Goal: Transaction & Acquisition: Purchase product/service

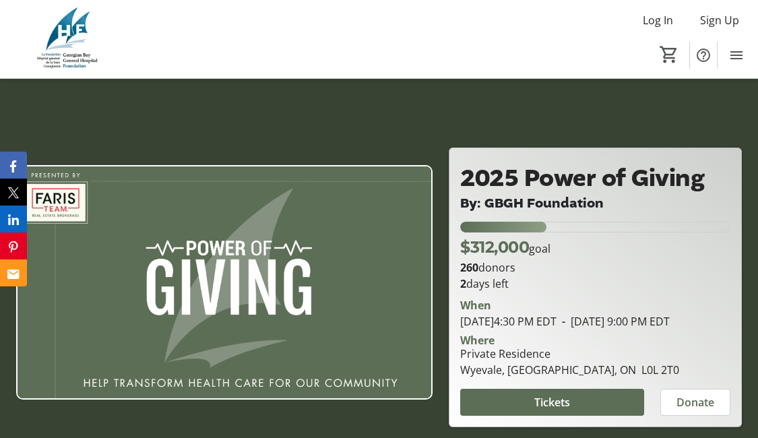
scroll to position [143, 0]
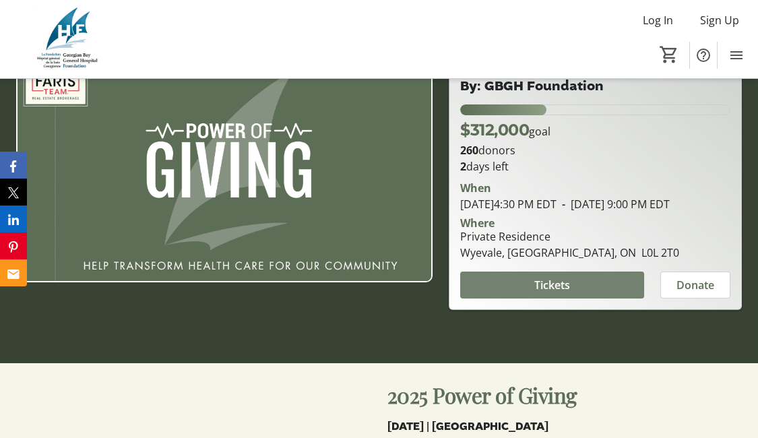
click at [531, 292] on span at bounding box center [552, 285] width 184 height 32
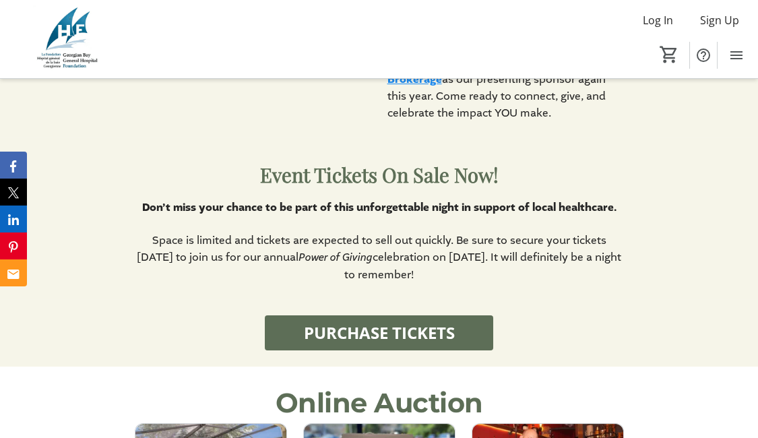
scroll to position [1293, 0]
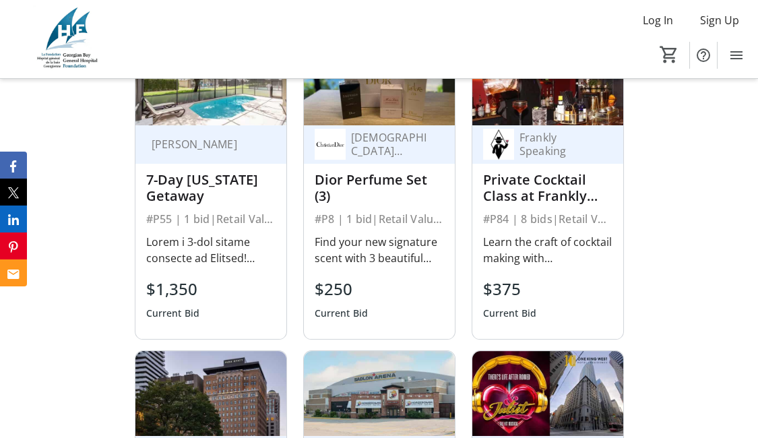
click at [422, 222] on div "#P8 | 1 bid | Retail Value $626" at bounding box center [379, 218] width 129 height 19
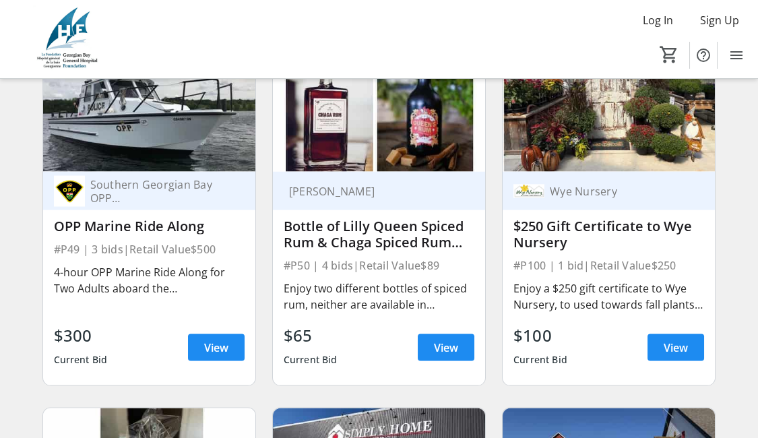
scroll to position [8388, 0]
click at [432, 350] on span at bounding box center [446, 347] width 57 height 32
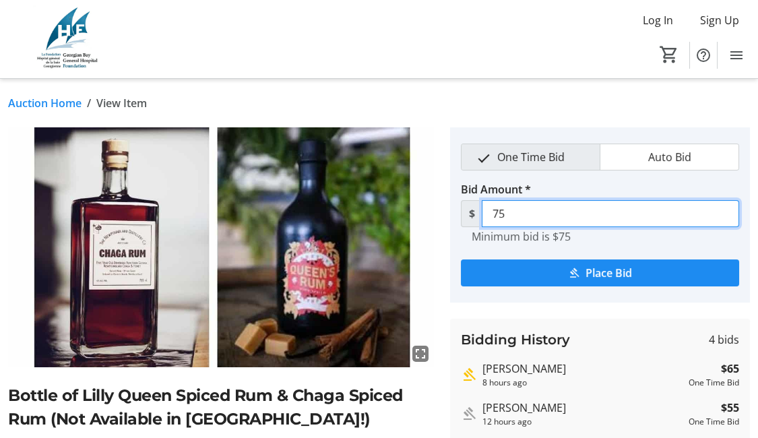
click at [525, 214] on input "75" at bounding box center [610, 213] width 257 height 27
type input "7"
type input "90"
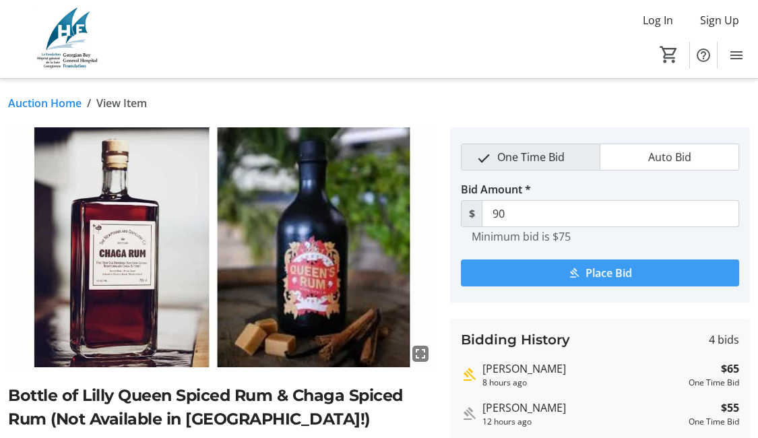
click at [560, 269] on span "submit" at bounding box center [600, 273] width 278 height 32
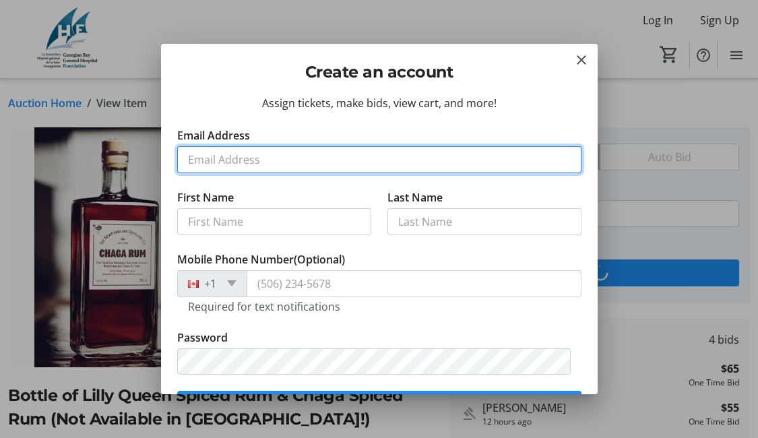
click at [270, 157] on input "Email Address" at bounding box center [379, 159] width 404 height 27
type input "[PERSON_NAME][EMAIL_ADDRESS][PERSON_NAME][DOMAIN_NAME]"
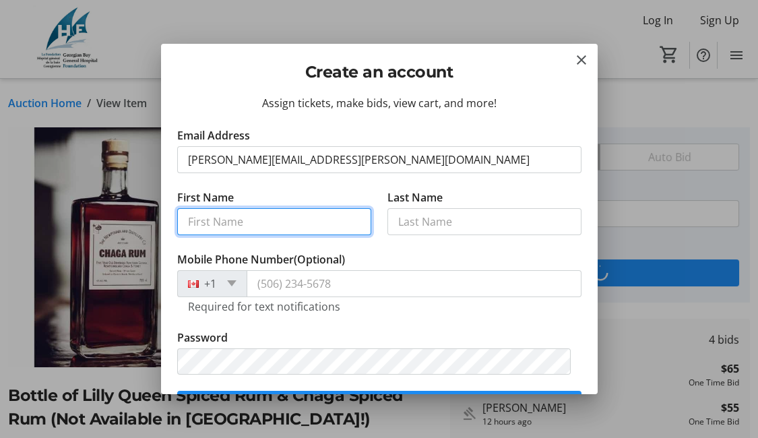
type input "[PERSON_NAME] ([PERSON_NAME])"
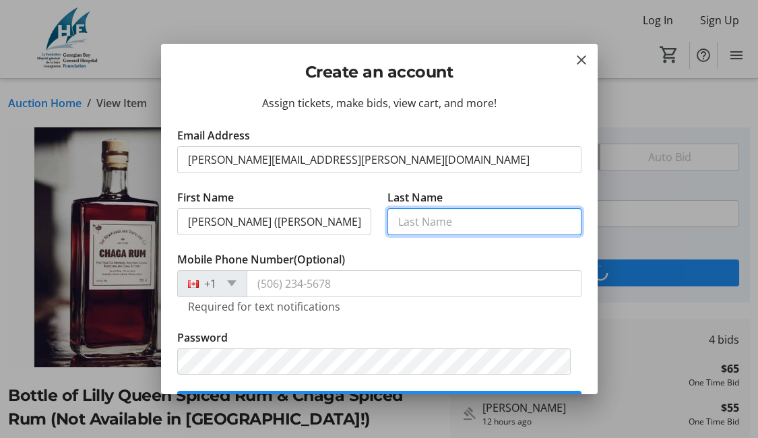
type input "[PERSON_NAME]"
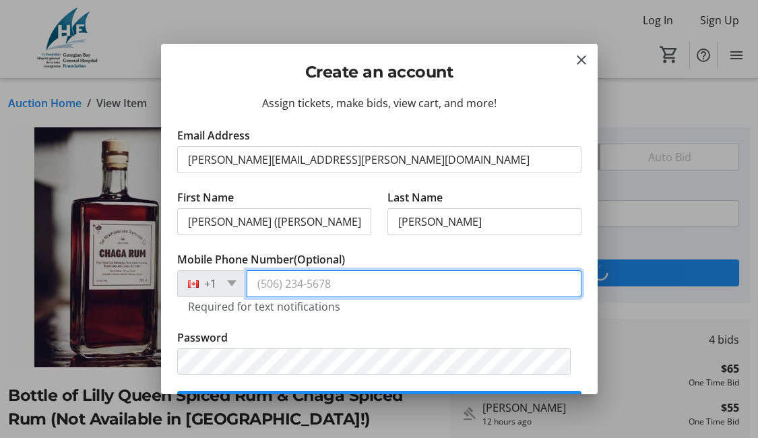
type input "[PHONE_NUMBER]"
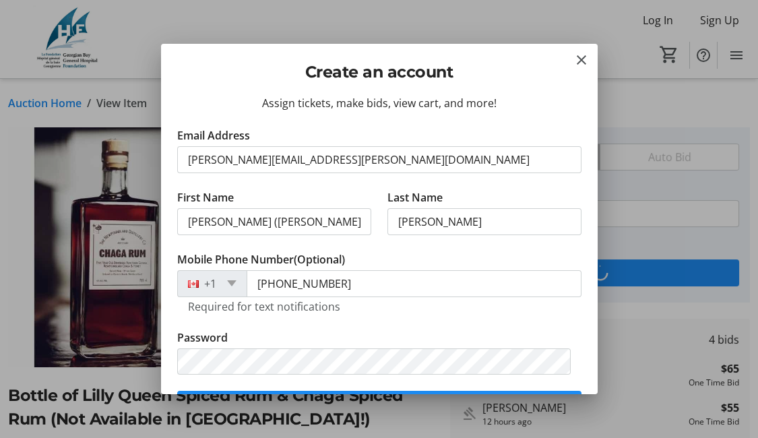
scroll to position [143, 0]
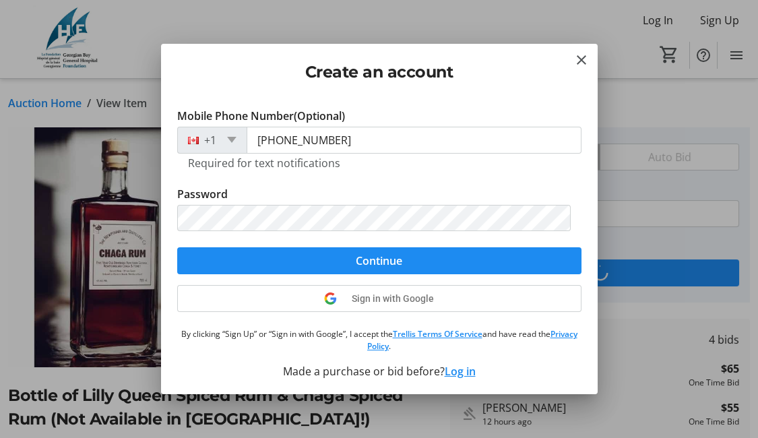
click at [240, 353] on div "Assign tickets, make bids, view cart, and more! Email Address [EMAIL_ADDRESS][P…" at bounding box center [379, 244] width 436 height 299
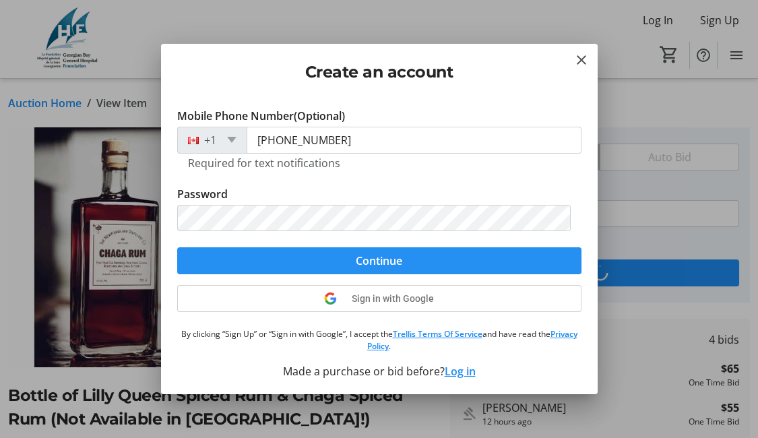
click at [341, 257] on span "submit" at bounding box center [379, 260] width 404 height 32
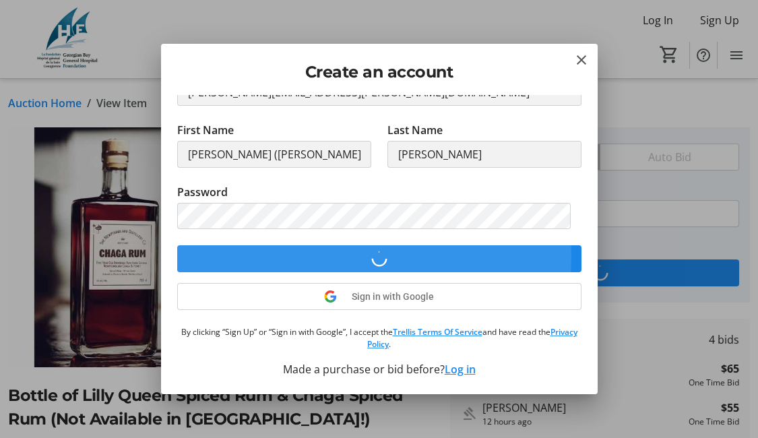
scroll to position [66, 0]
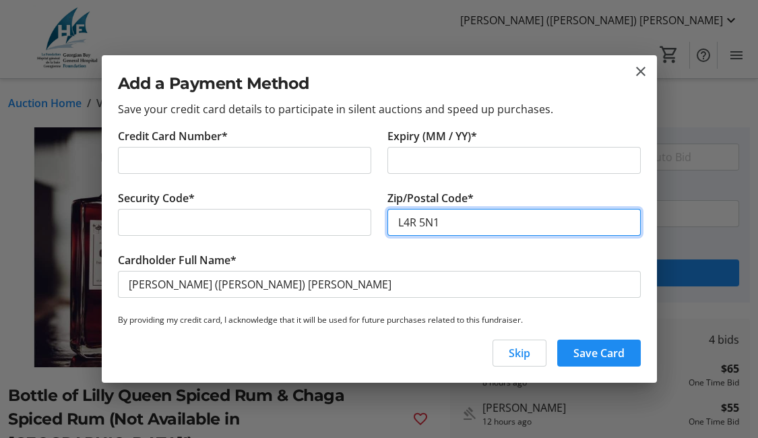
type input "L4R 5N1"
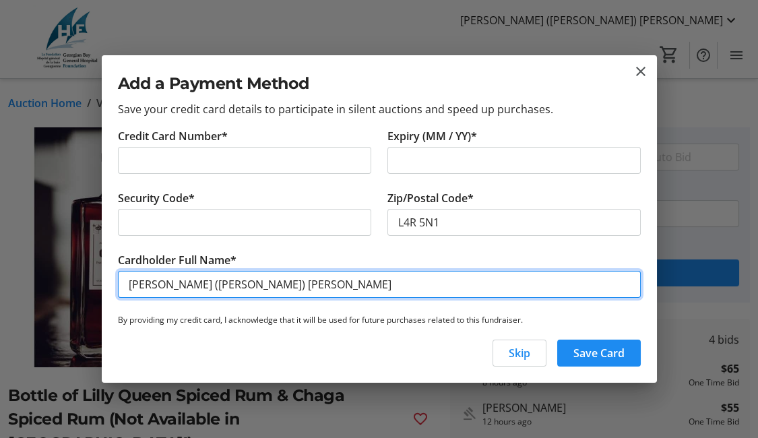
click at [251, 279] on input "[PERSON_NAME] ([PERSON_NAME]) [PERSON_NAME]" at bounding box center [379, 284] width 523 height 27
click at [205, 280] on input "[PERSON_NAME] ([PERSON_NAME]) [PERSON_NAME]" at bounding box center [379, 284] width 523 height 27
type input "[PERSON_NAME]"
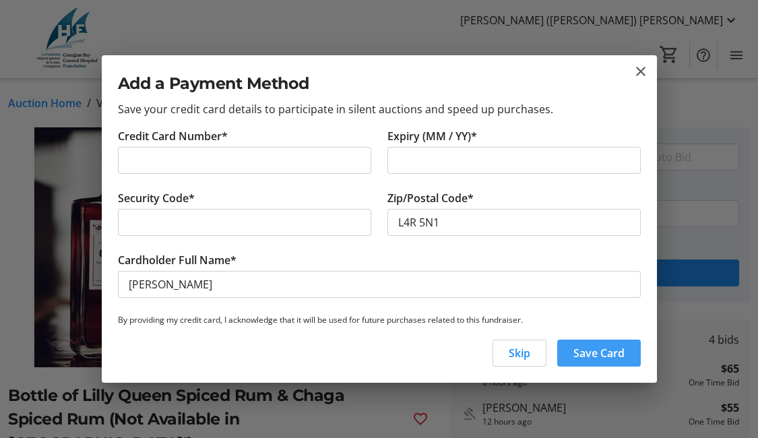
click at [593, 347] on span "Save Card" at bounding box center [598, 353] width 51 height 16
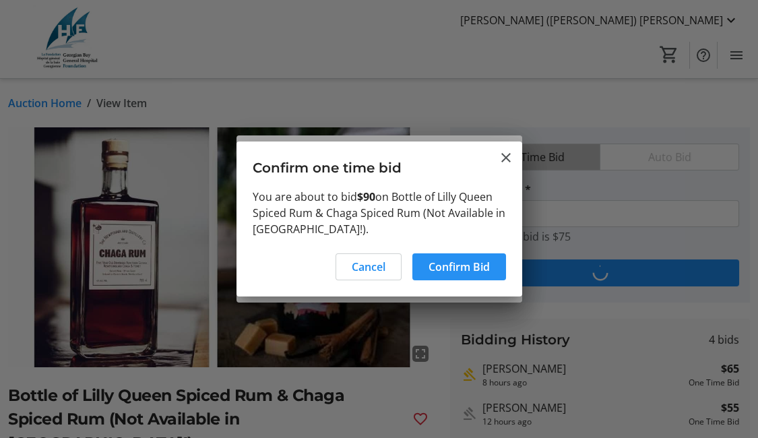
click at [455, 260] on span "Confirm Bid" at bounding box center [458, 267] width 61 height 16
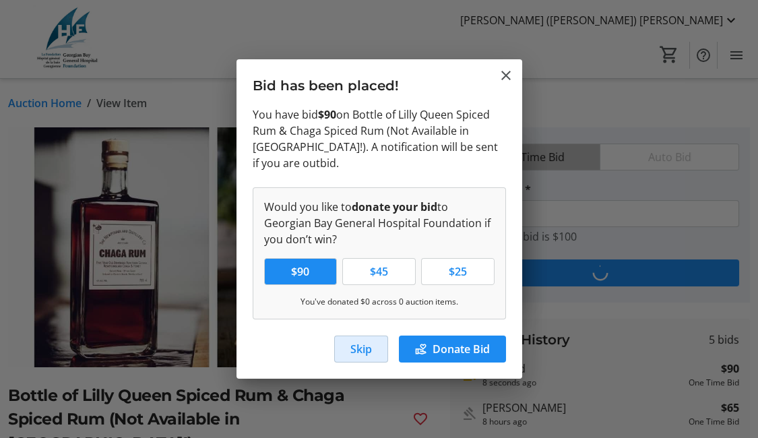
click at [354, 349] on span "Skip" at bounding box center [361, 349] width 22 height 16
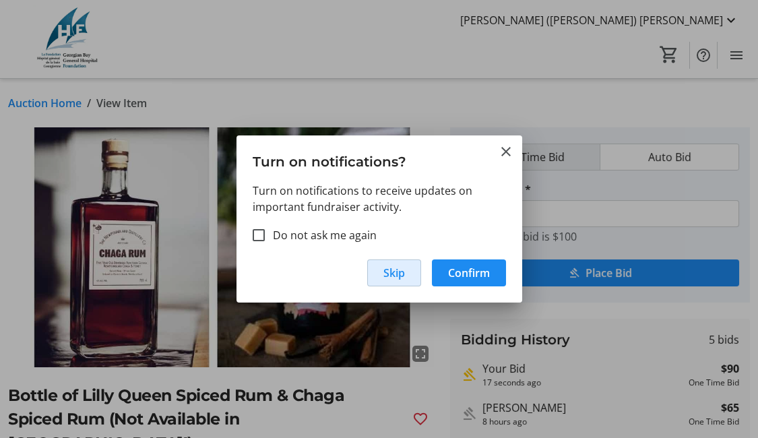
click at [399, 271] on span "Skip" at bounding box center [394, 273] width 22 height 16
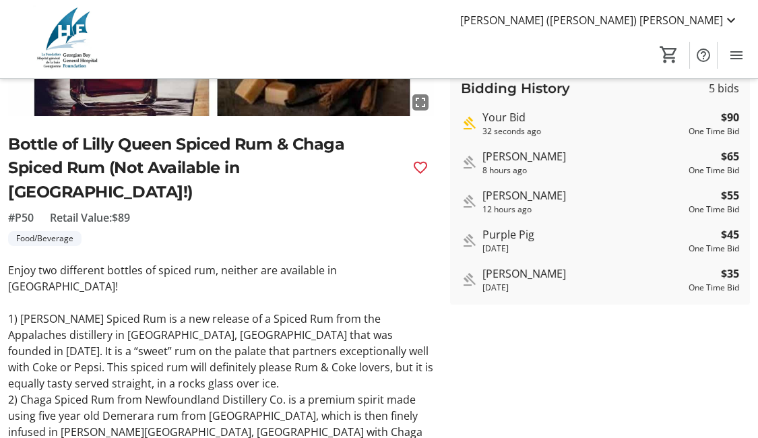
scroll to position [0, 0]
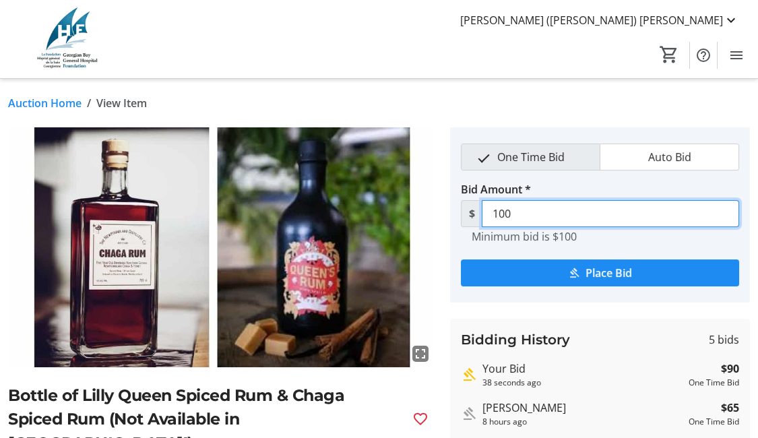
click at [542, 214] on input "100" at bounding box center [610, 213] width 257 height 27
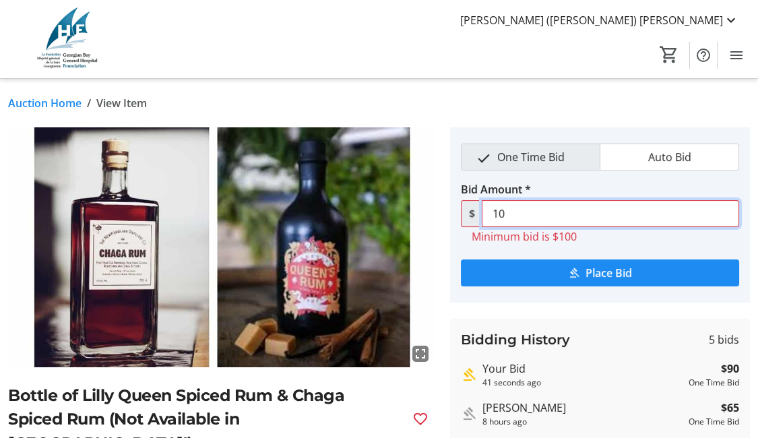
type input "1"
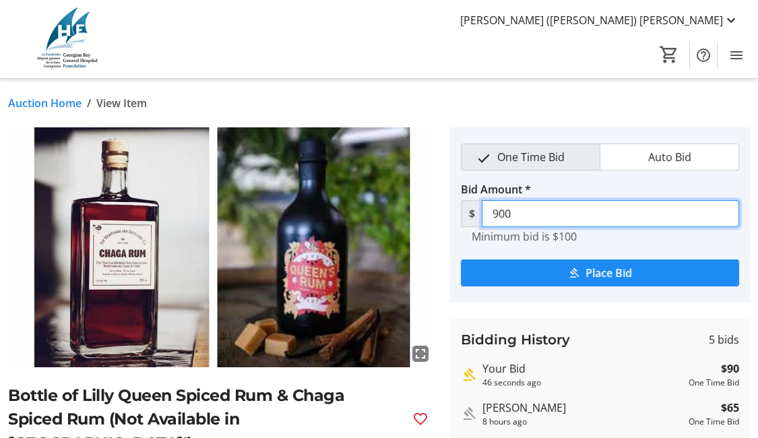
type input "0"
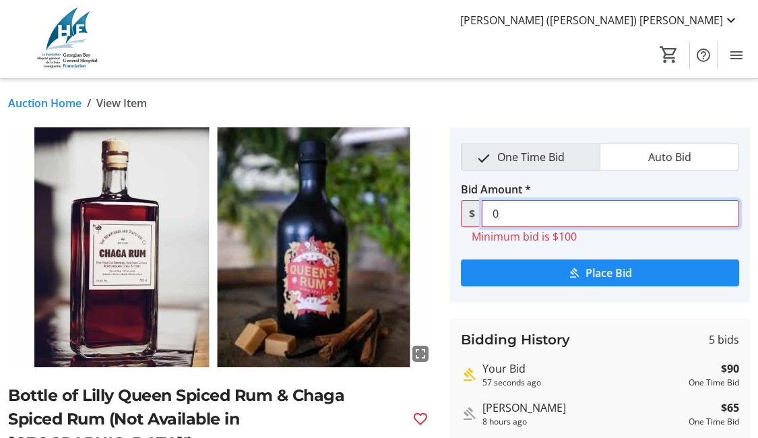
scroll to position [383, 0]
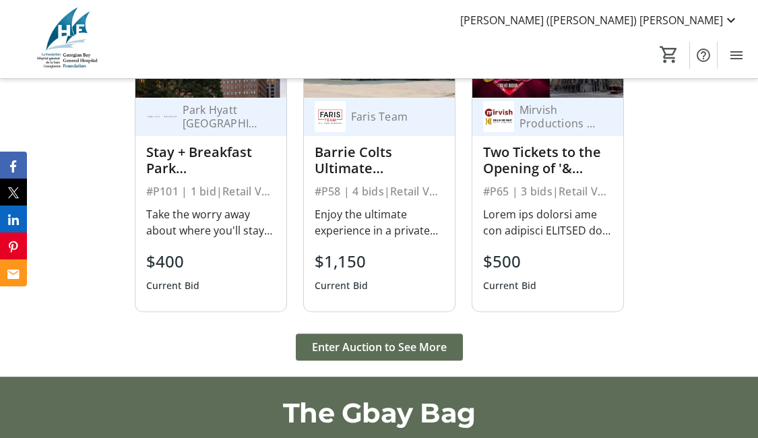
scroll to position [1667, 0]
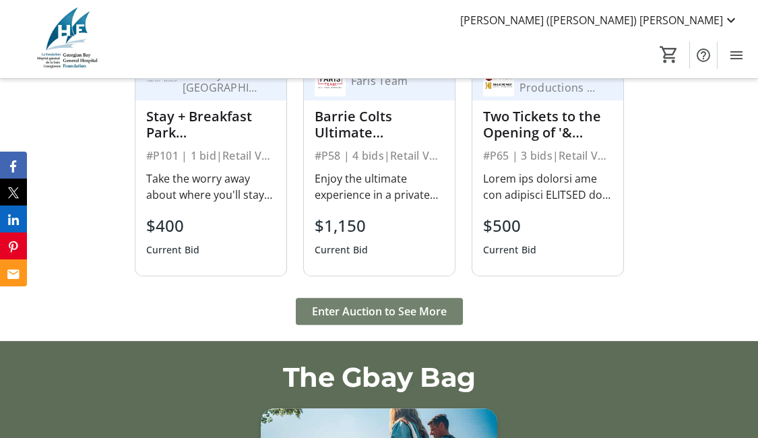
click at [384, 309] on span "Enter Auction to See More" at bounding box center [379, 311] width 135 height 16
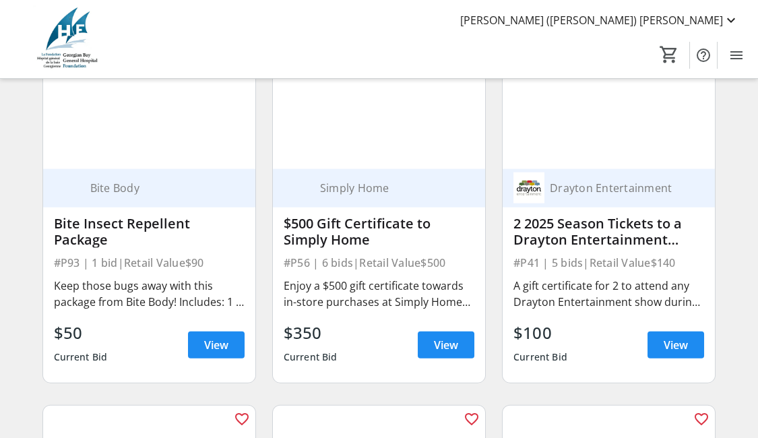
scroll to position [8363, 0]
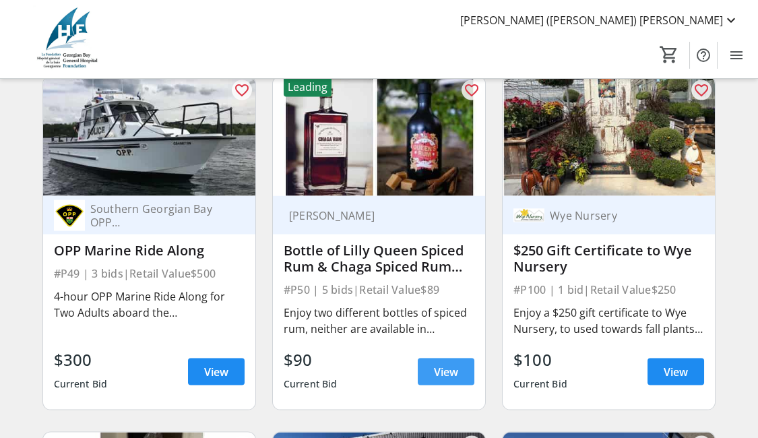
click at [442, 376] on span "View" at bounding box center [446, 372] width 24 height 16
